Goal: Task Accomplishment & Management: Use online tool/utility

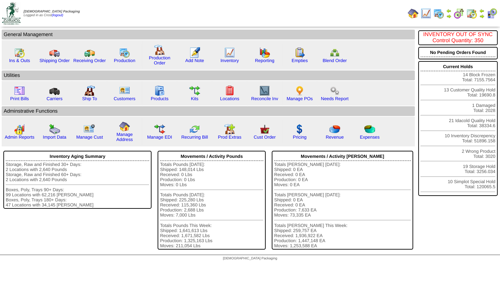
click at [482, 16] on img at bounding box center [481, 15] width 5 height 5
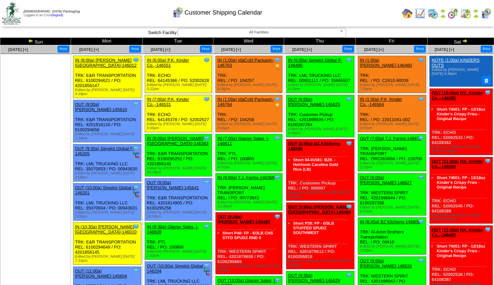
click at [30, 41] on img at bounding box center [30, 40] width 5 height 5
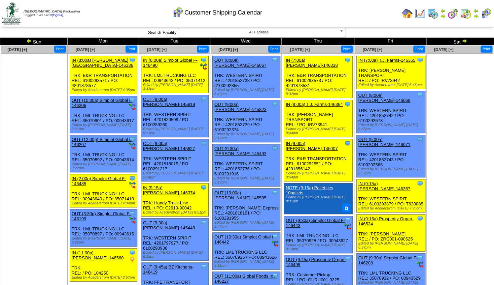
click at [465, 42] on img at bounding box center [464, 40] width 5 height 5
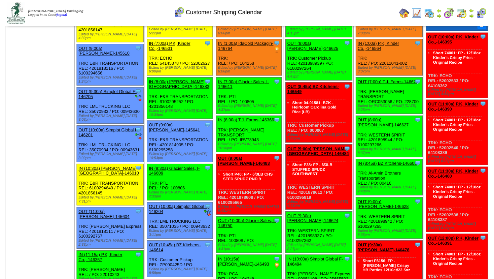
scroll to position [73, 0]
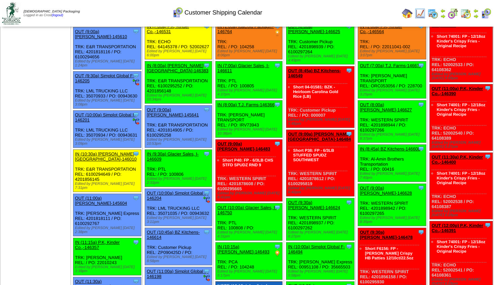
click at [243, 141] on link "OUT (9:00a) Lamb-Weston-146483" at bounding box center [244, 146] width 53 height 10
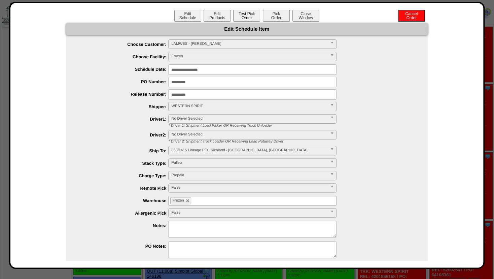
click at [240, 19] on button "Test Pick Order" at bounding box center [246, 16] width 27 height 12
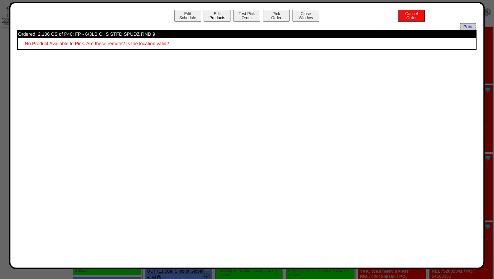
click at [212, 18] on button "Edit Products" at bounding box center [217, 16] width 27 height 12
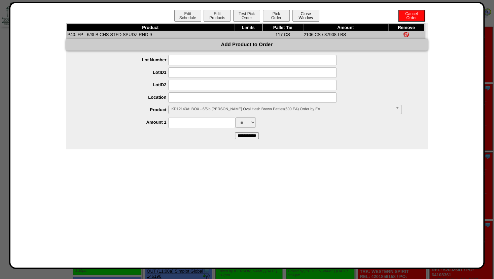
click at [306, 14] on button "Close Window" at bounding box center [306, 16] width 27 height 12
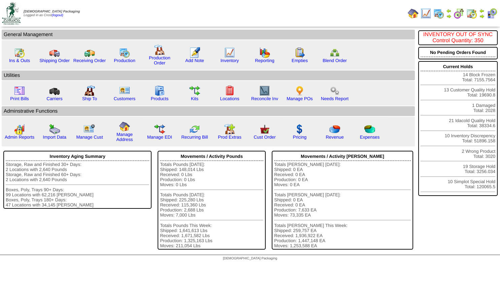
click at [450, 14] on img at bounding box center [448, 15] width 5 height 5
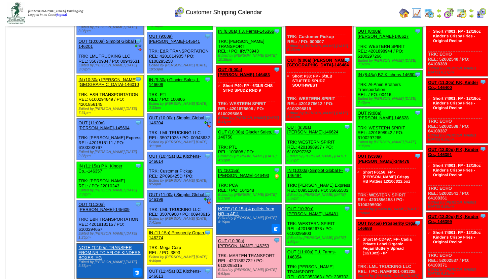
scroll to position [145, 0]
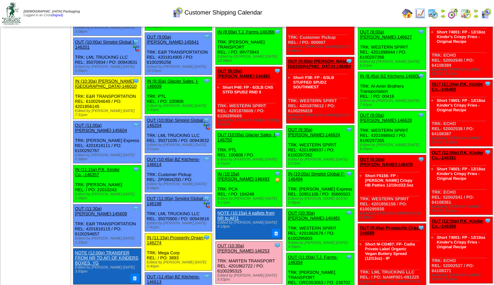
click at [248, 132] on link "OUT (10:00a) Glacier Sales, I-146750" at bounding box center [247, 137] width 59 height 10
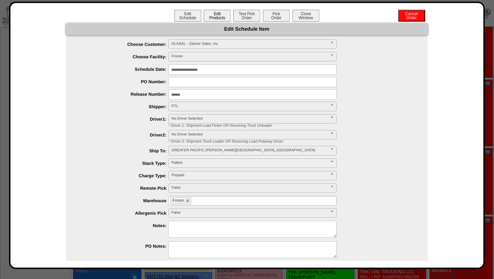
click at [211, 11] on button "Edit Products" at bounding box center [217, 16] width 27 height 12
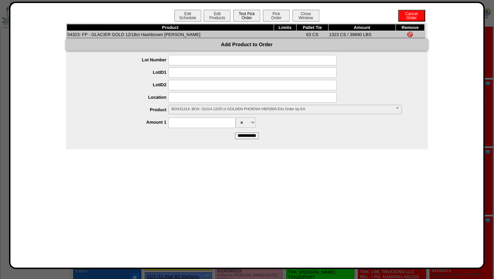
click at [247, 14] on button "Test Pick Order" at bounding box center [246, 16] width 27 height 12
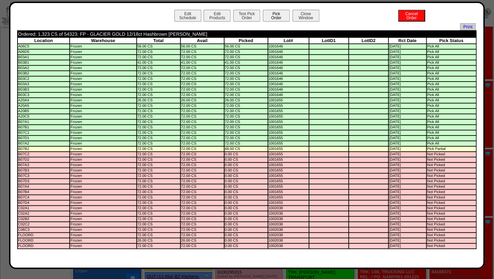
click at [275, 14] on button "Pick Order" at bounding box center [276, 16] width 27 height 12
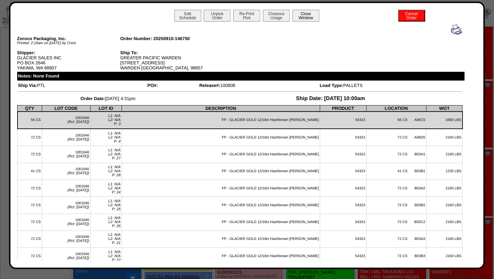
click at [305, 16] on button "Close Window" at bounding box center [306, 16] width 27 height 12
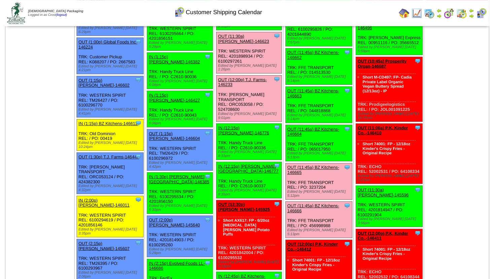
scroll to position [473, 0]
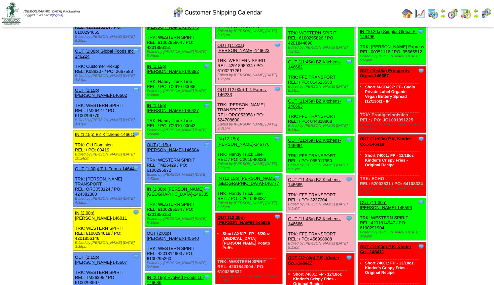
click at [237, 214] on link "OUT (12:30p) [PERSON_NAME]-145925" at bounding box center [244, 219] width 53 height 10
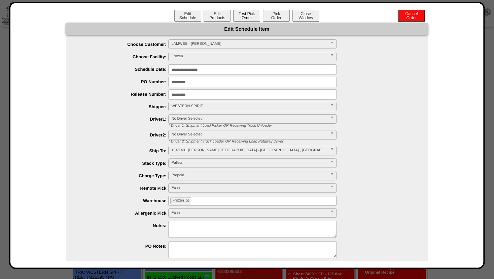
click at [237, 18] on button "Test Pick Order" at bounding box center [246, 16] width 27 height 12
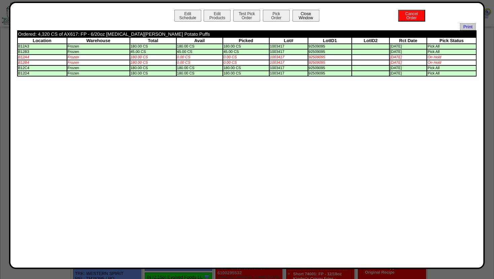
click at [307, 10] on button "Close Window" at bounding box center [306, 16] width 27 height 12
